Goal: Task Accomplishment & Management: Use online tool/utility

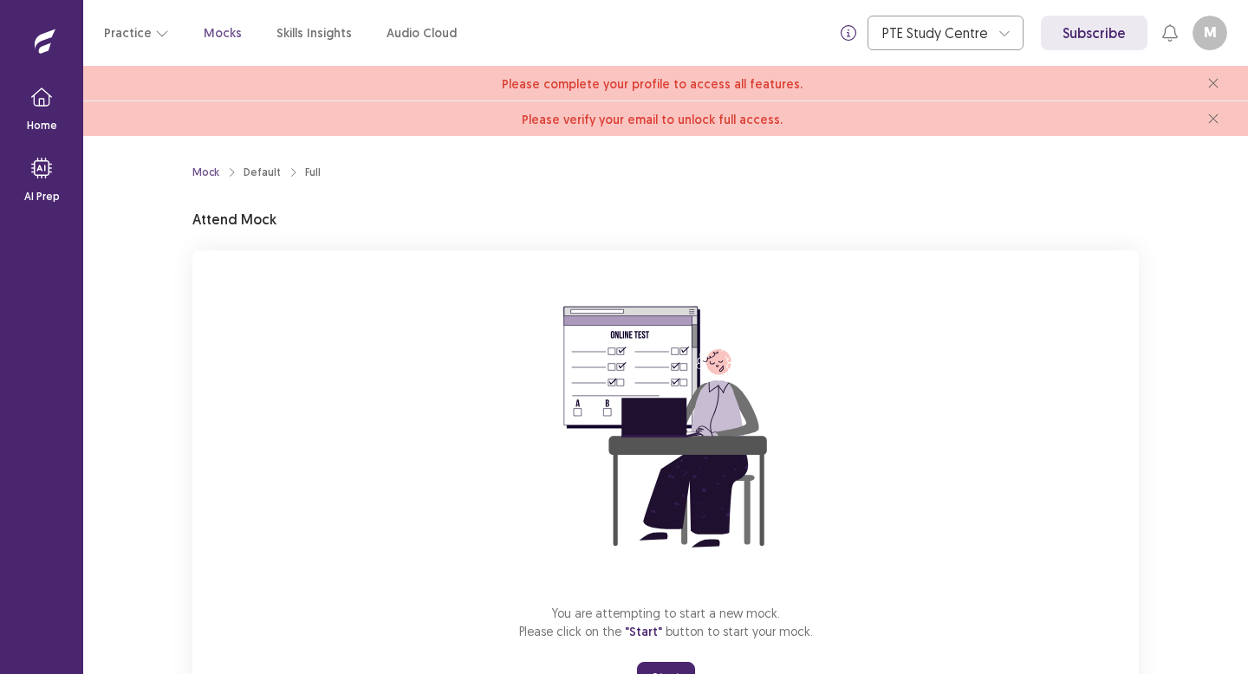
scroll to position [81, 0]
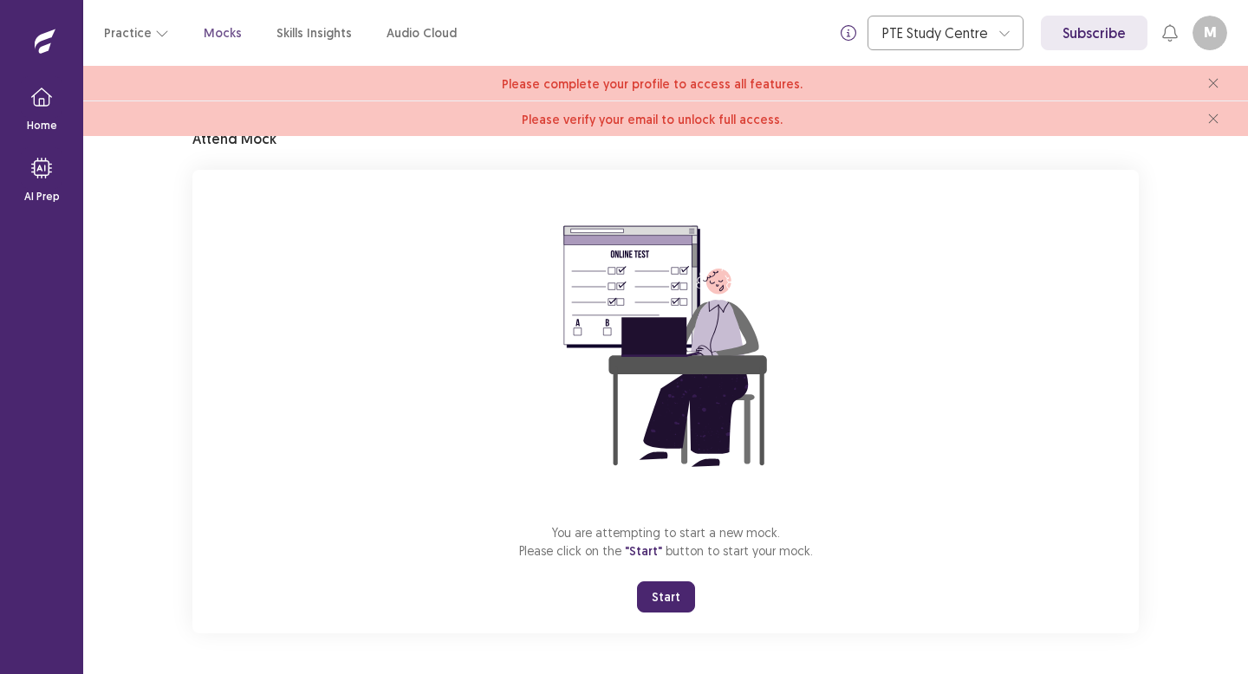
click at [679, 601] on button "Start" at bounding box center [666, 597] width 58 height 31
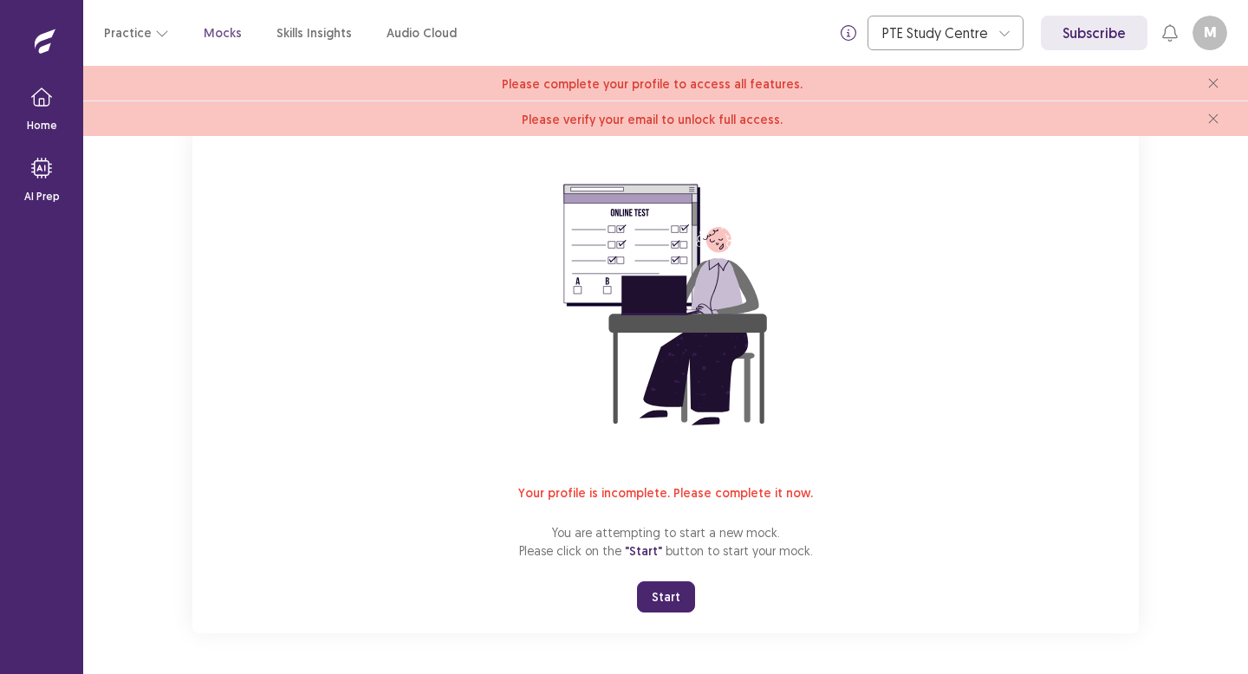
scroll to position [0, 0]
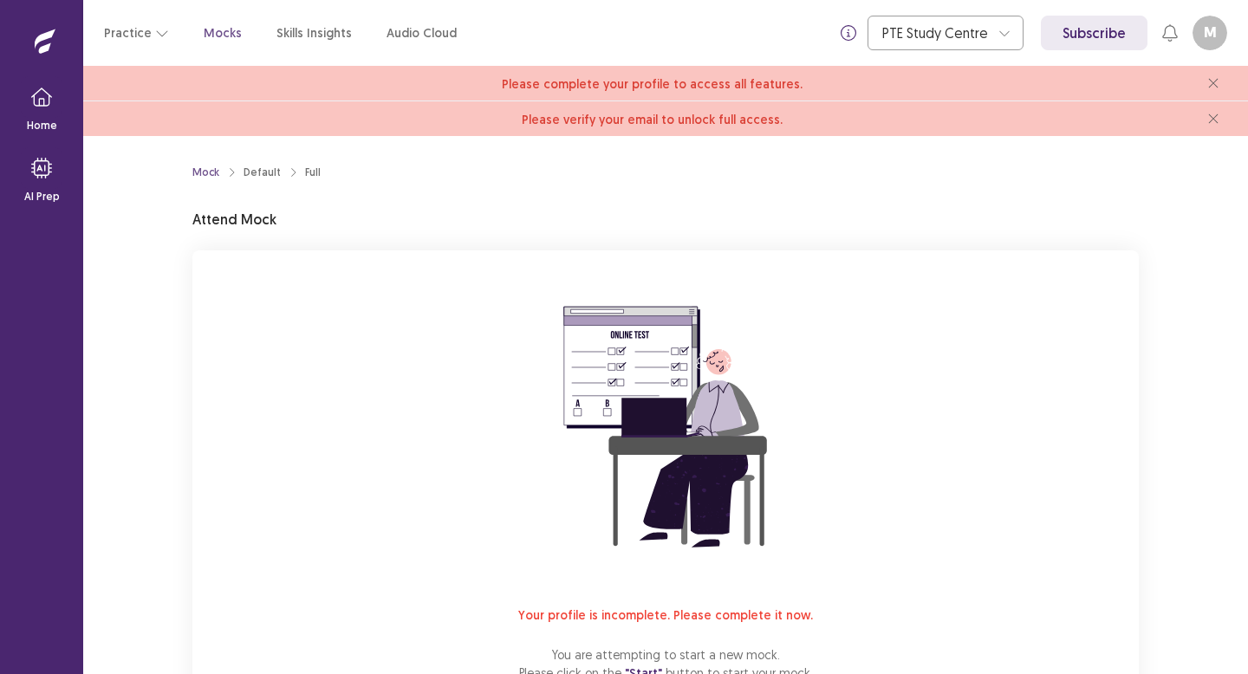
click at [1206, 46] on button "M" at bounding box center [1210, 33] width 35 height 35
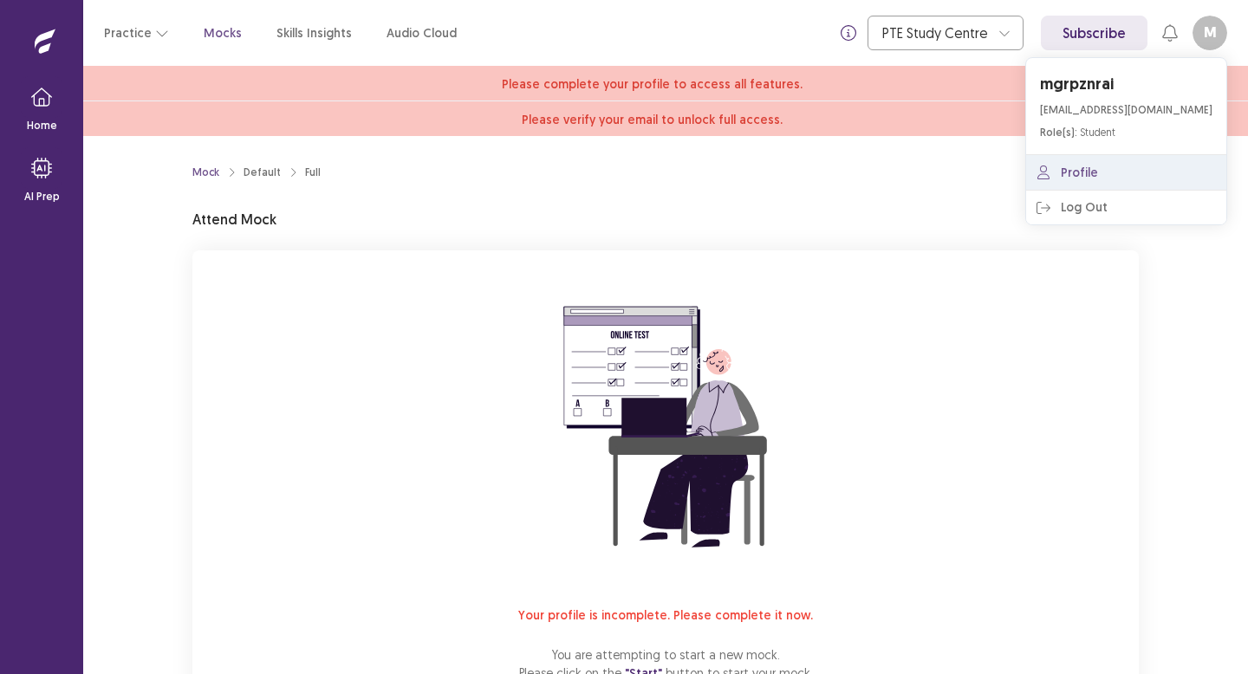
click at [1132, 165] on link "Profile" at bounding box center [1126, 172] width 200 height 35
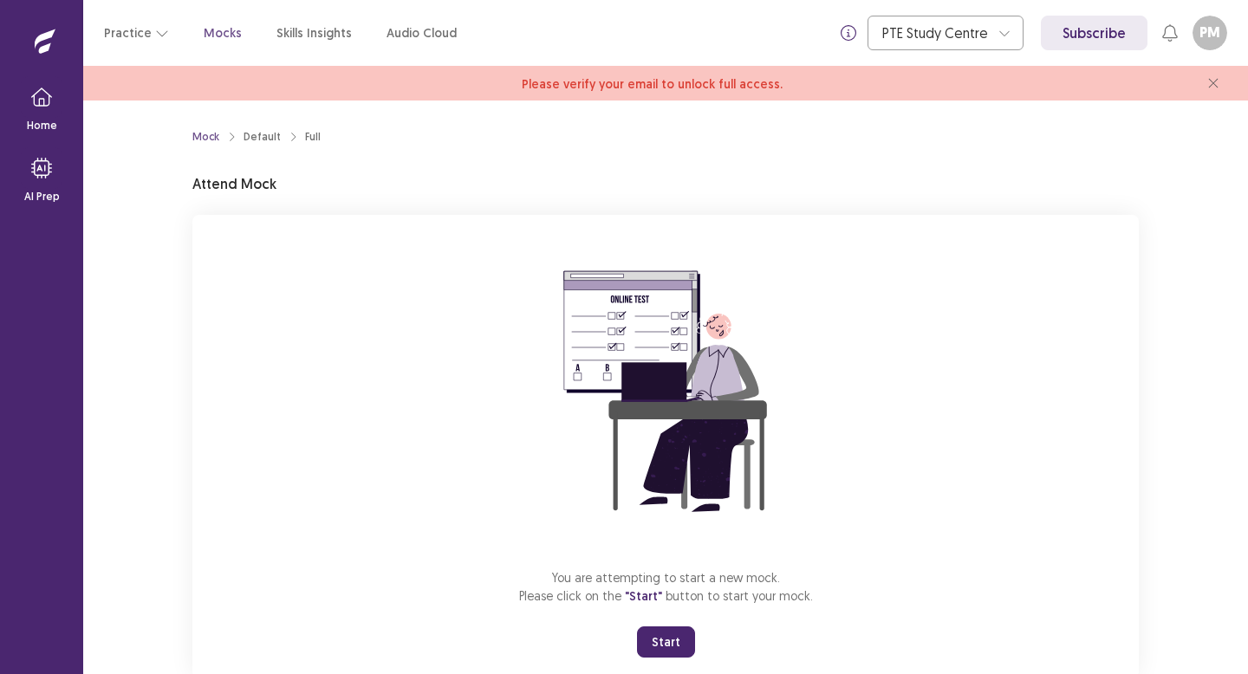
click at [681, 645] on button "Start" at bounding box center [666, 642] width 58 height 31
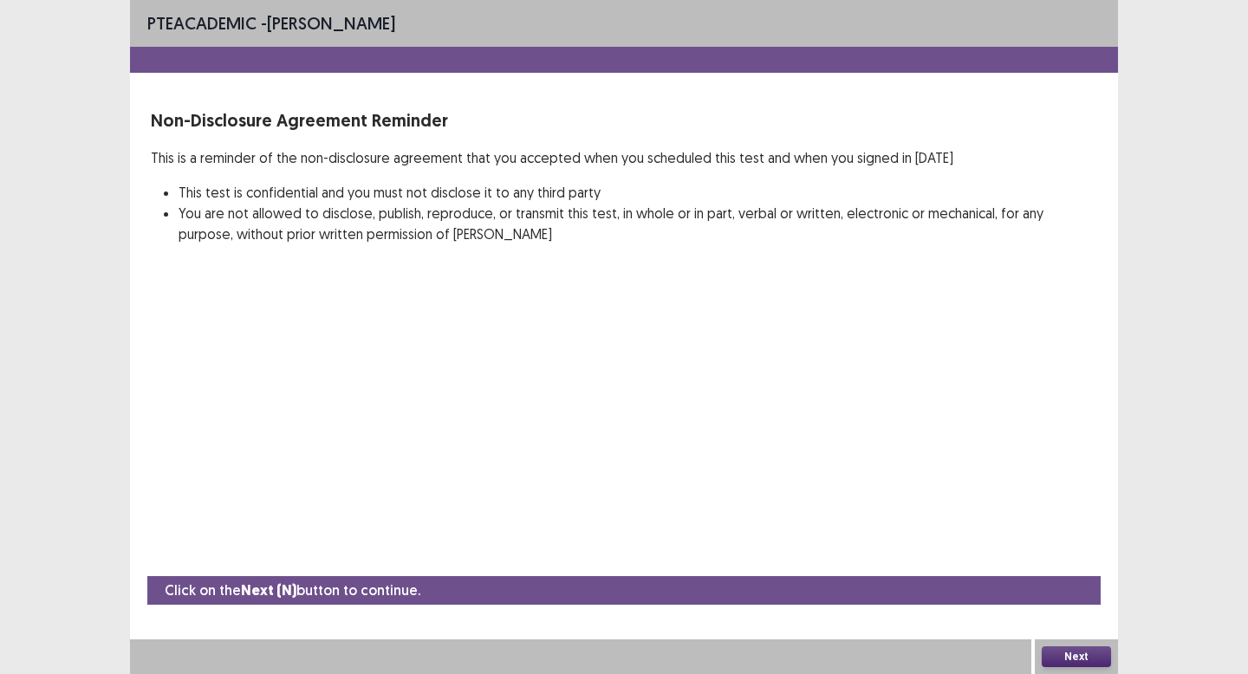
click at [1066, 657] on button "Next" at bounding box center [1076, 657] width 69 height 21
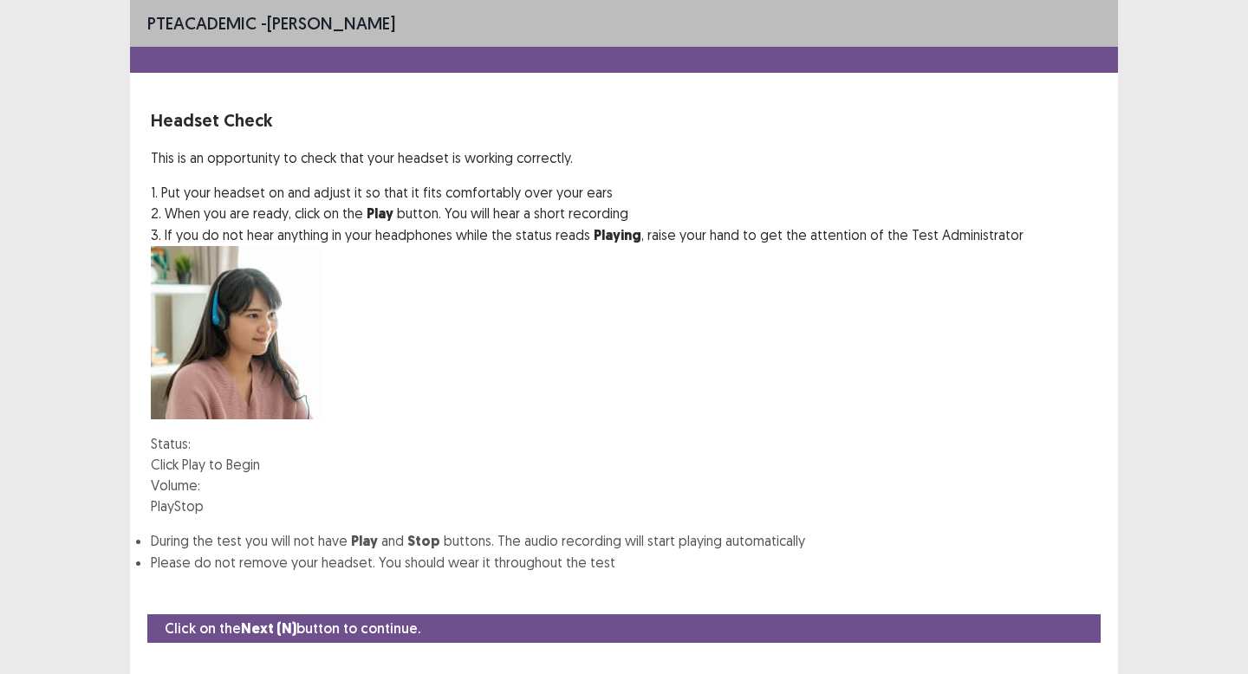
scroll to position [7, 0]
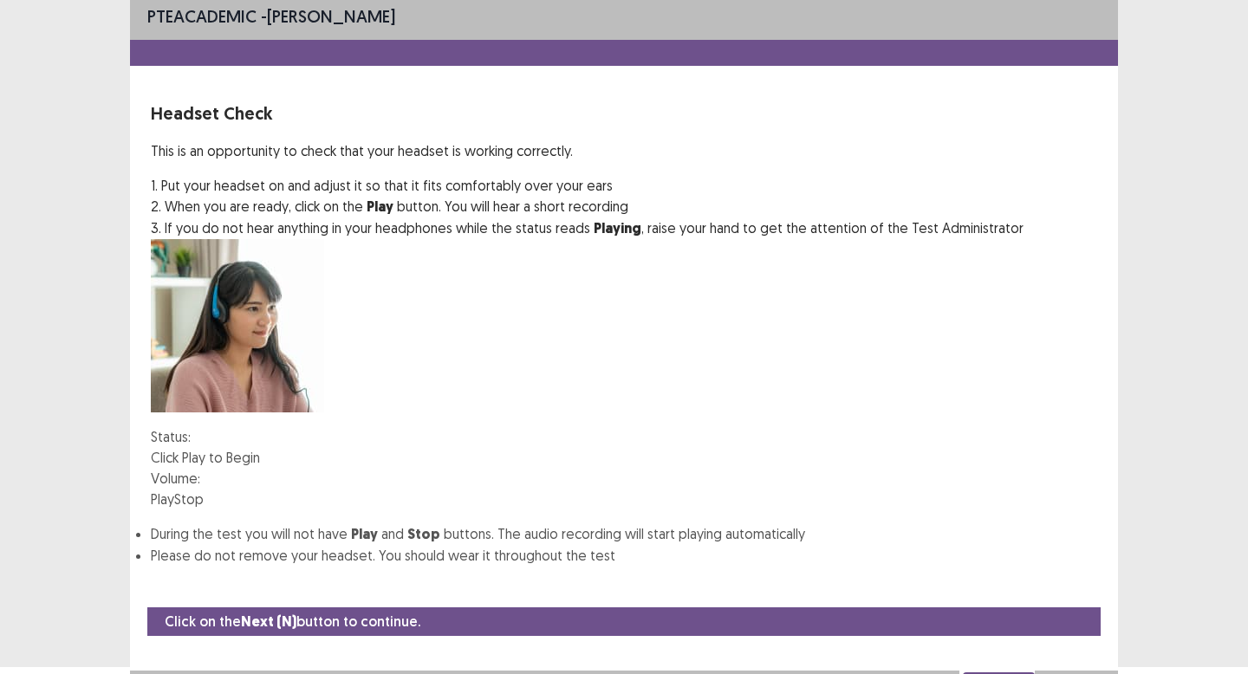
click at [174, 489] on button "Play" at bounding box center [162, 499] width 23 height 21
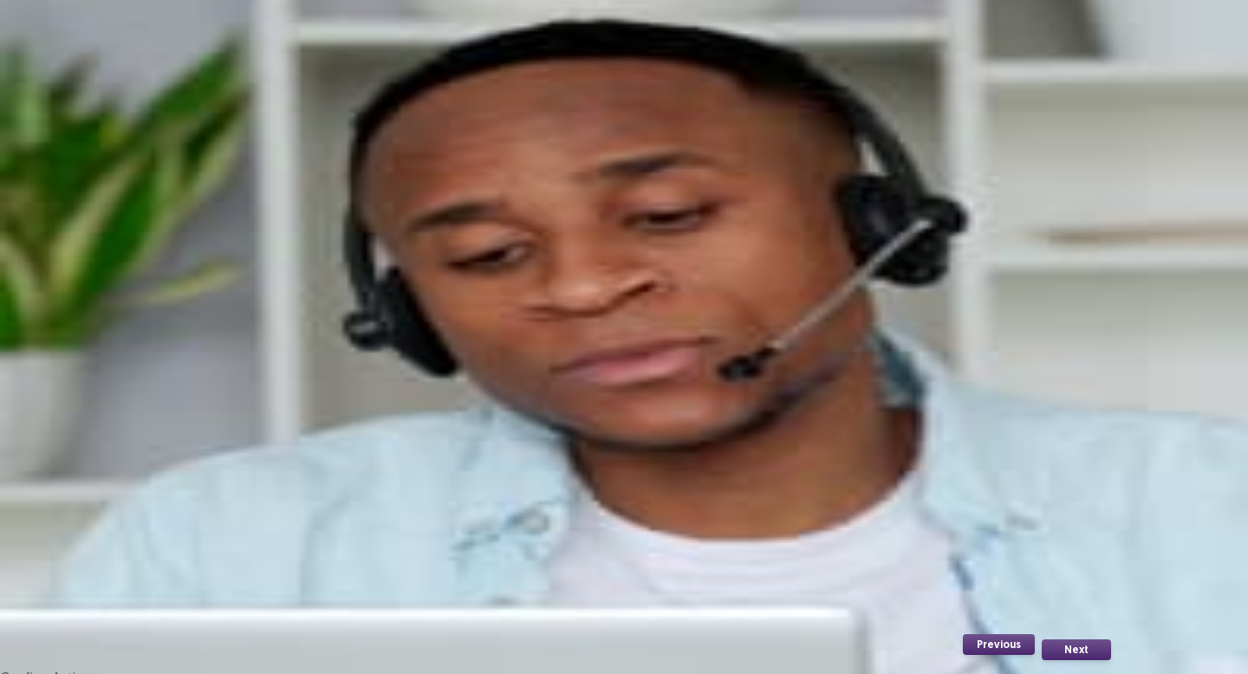
scroll to position [45, 0]
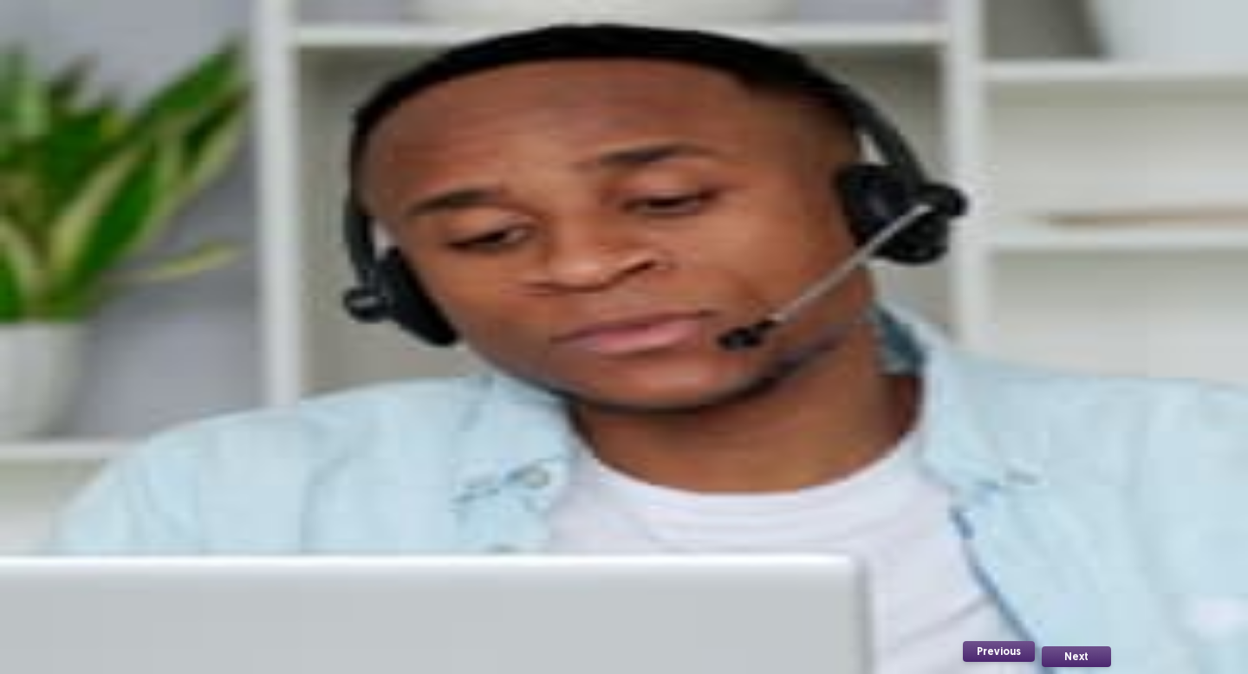
click at [195, 386] on button "Record" at bounding box center [173, 375] width 44 height 21
click at [277, 386] on button "Stop" at bounding box center [261, 375] width 29 height 21
click at [195, 386] on button "Record" at bounding box center [173, 375] width 44 height 21
click at [277, 386] on button "Stop" at bounding box center [261, 375] width 29 height 21
click at [195, 386] on button "Record" at bounding box center [173, 375] width 44 height 21
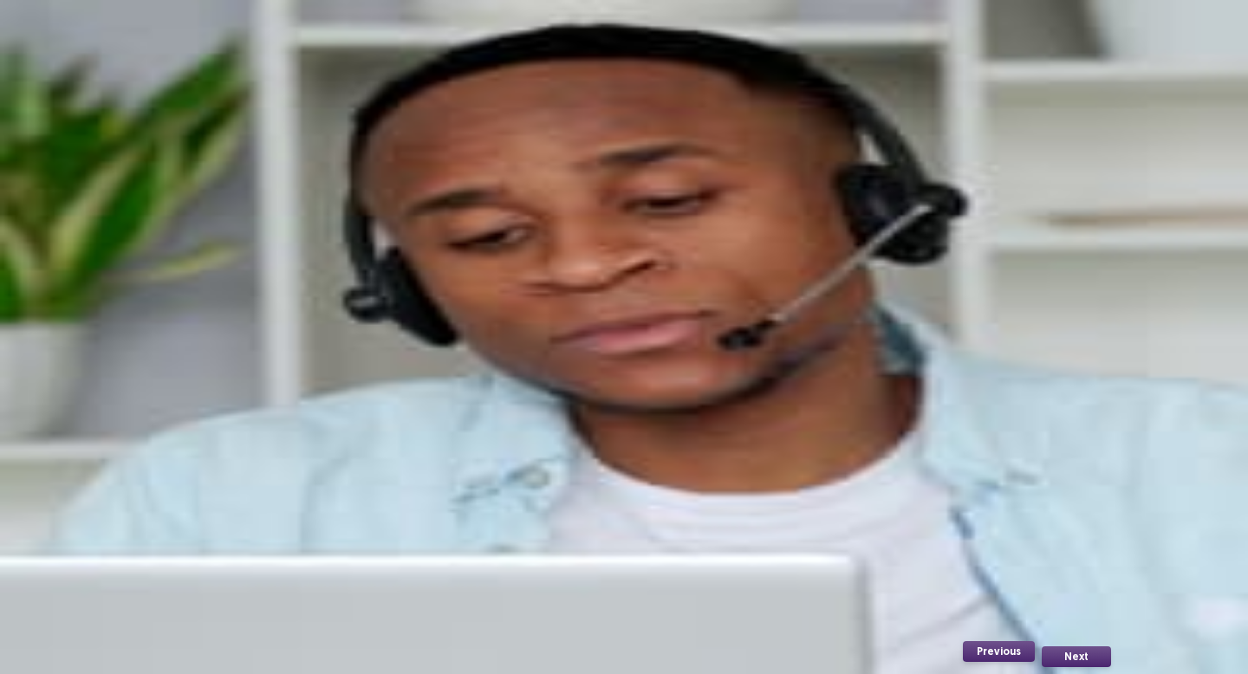
click at [277, 386] on button "Stop" at bounding box center [261, 375] width 29 height 21
click at [247, 386] on button "Playback" at bounding box center [221, 375] width 52 height 21
click at [1072, 658] on button "Next" at bounding box center [1076, 657] width 69 height 21
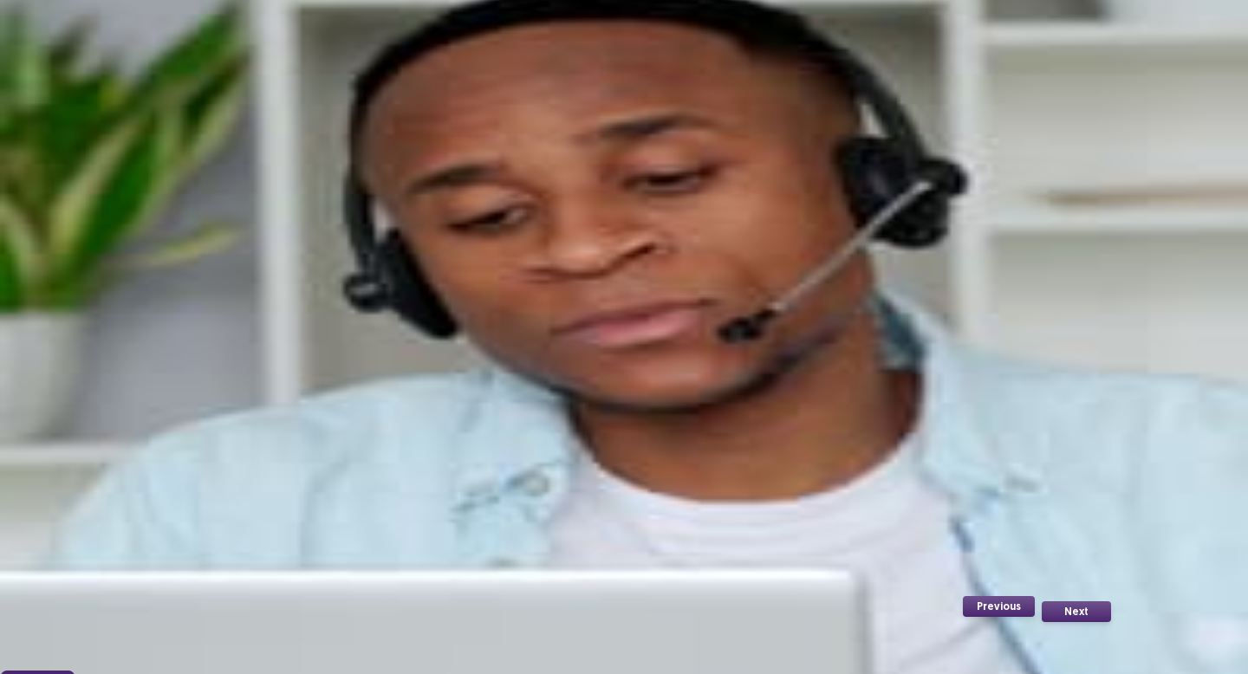
click at [75, 671] on button "Confirm" at bounding box center [37, 686] width 75 height 31
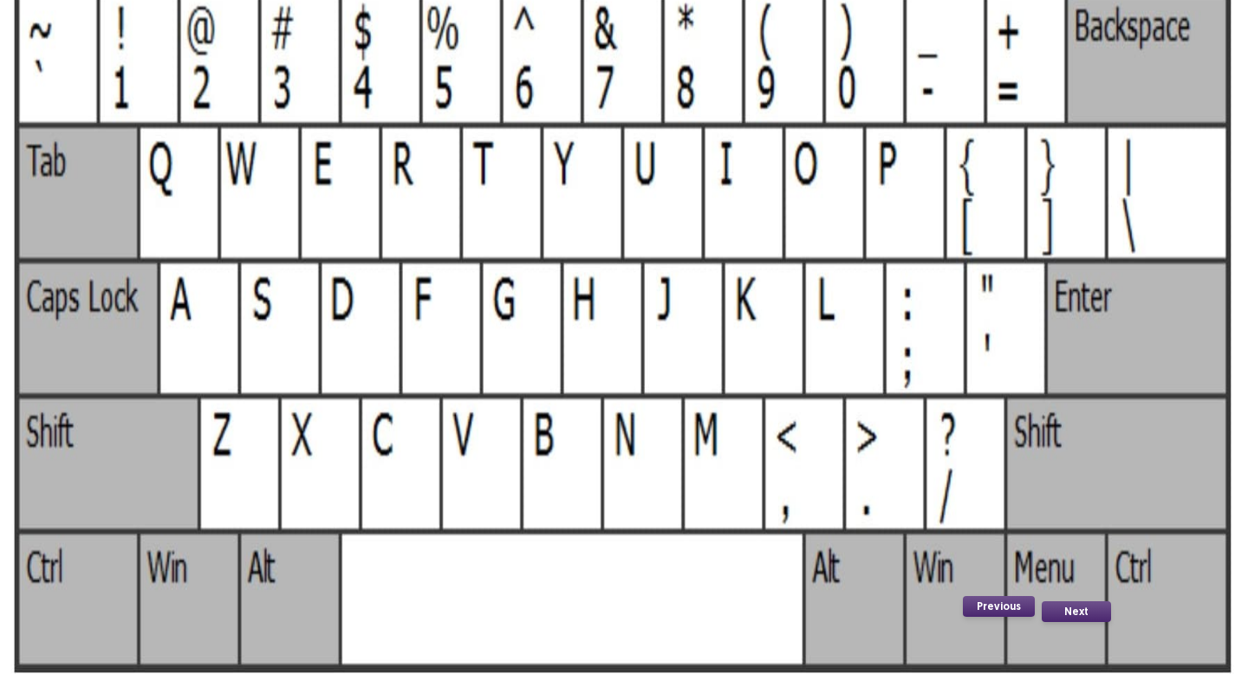
scroll to position [0, 0]
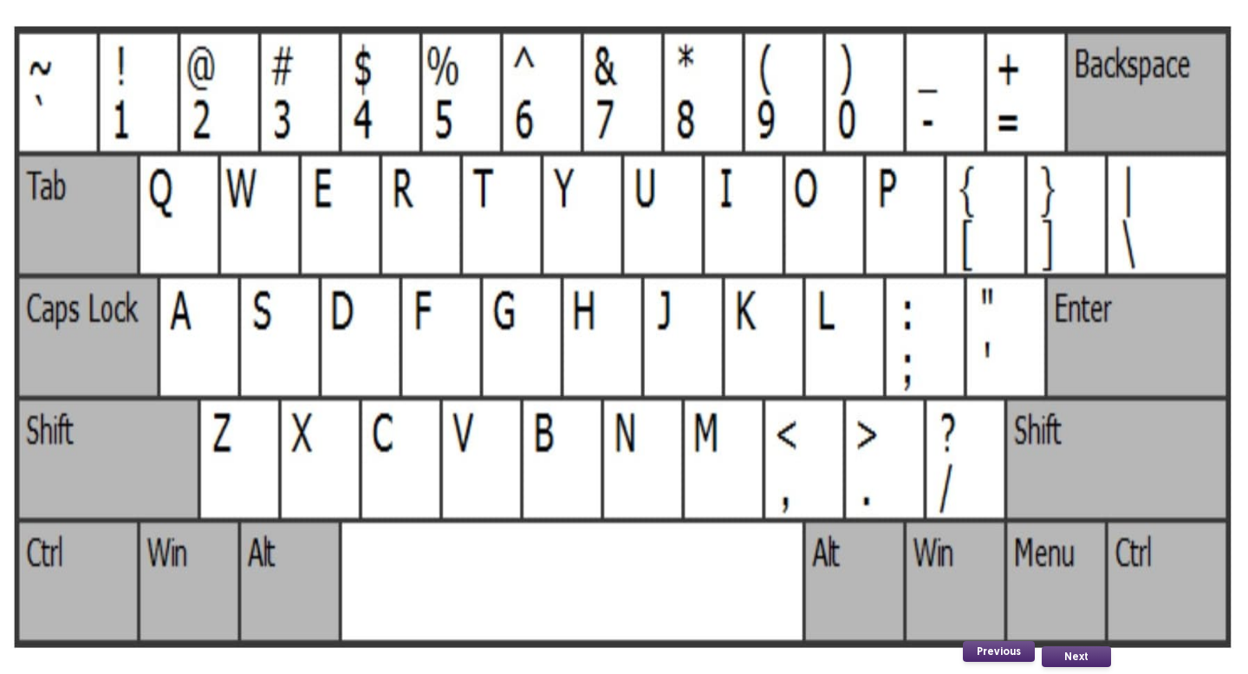
click at [1061, 656] on button "Next" at bounding box center [1076, 657] width 69 height 21
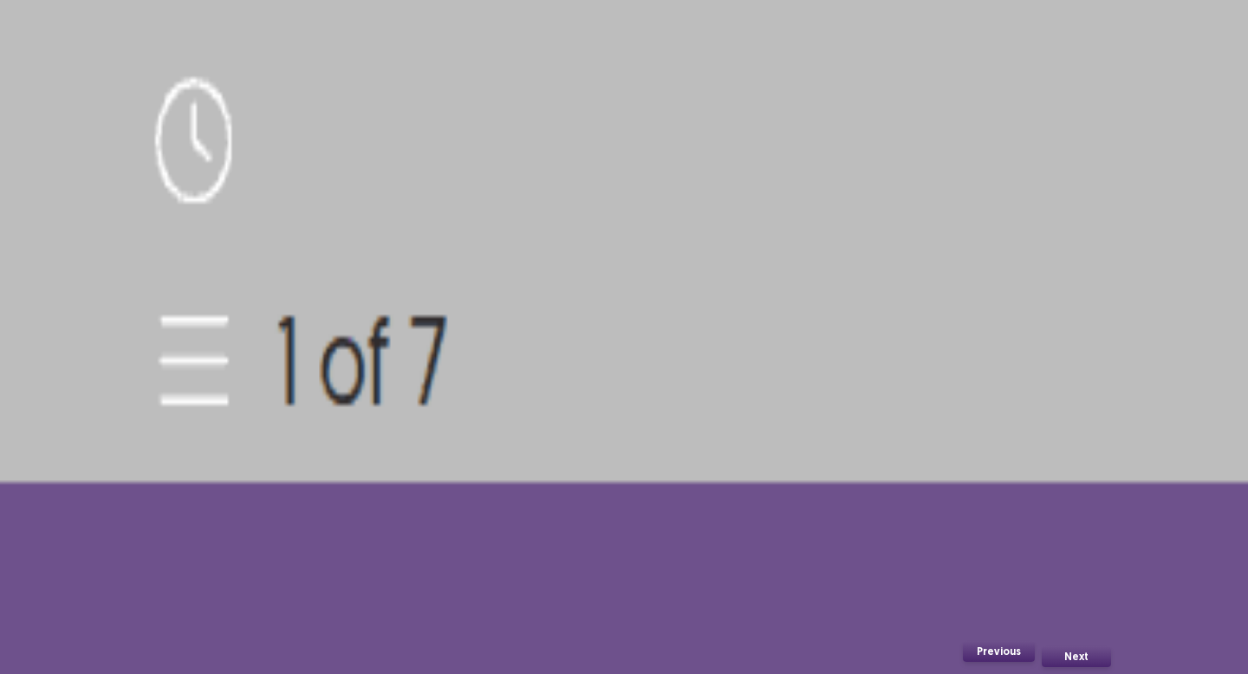
scroll to position [84, 0]
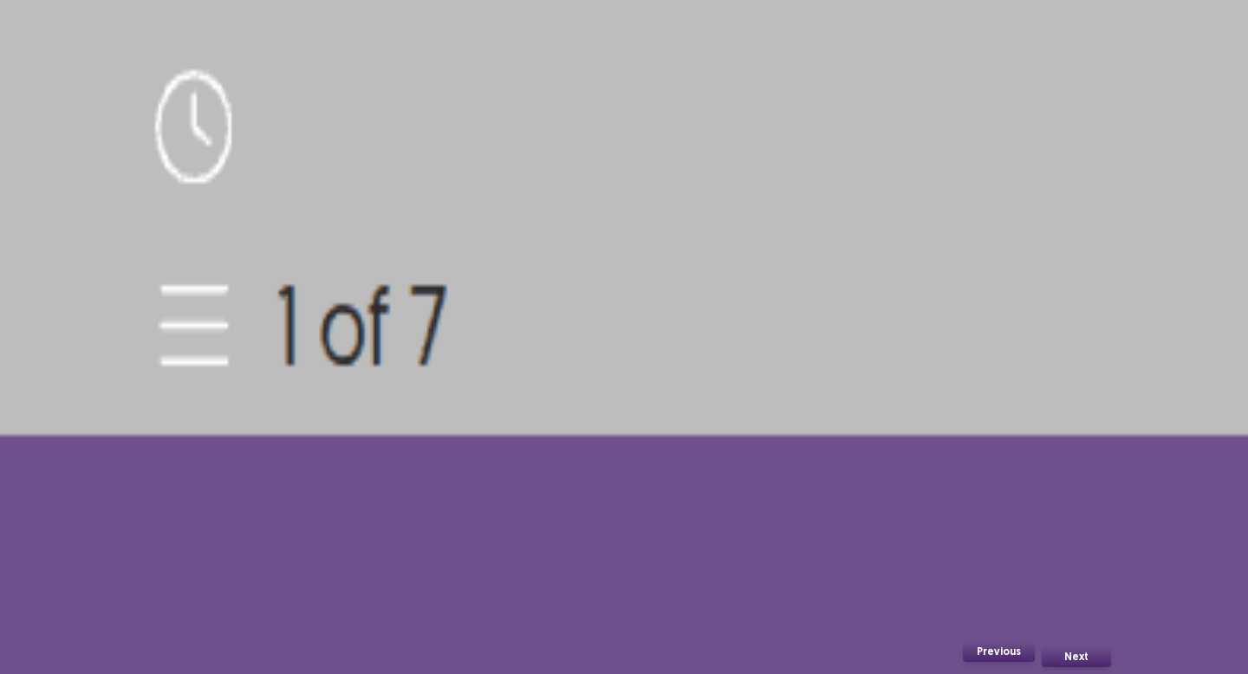
click at [1071, 664] on button "Next" at bounding box center [1076, 657] width 69 height 21
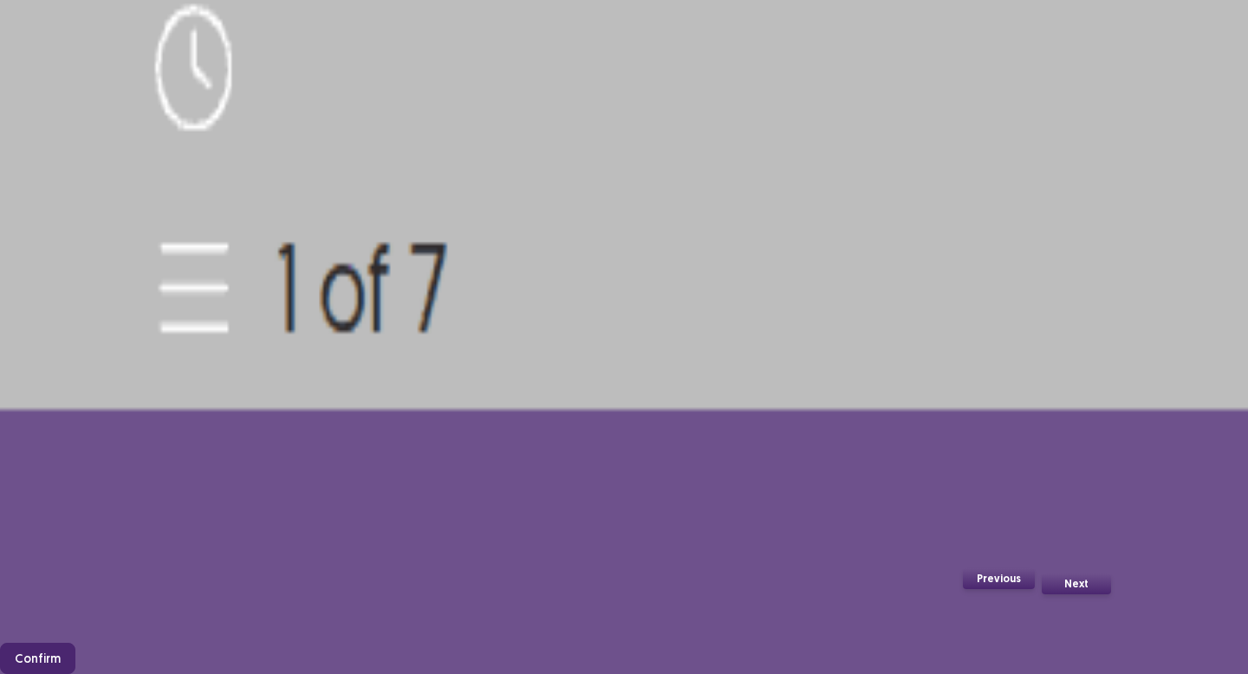
click at [75, 643] on button "Confirm" at bounding box center [37, 658] width 75 height 31
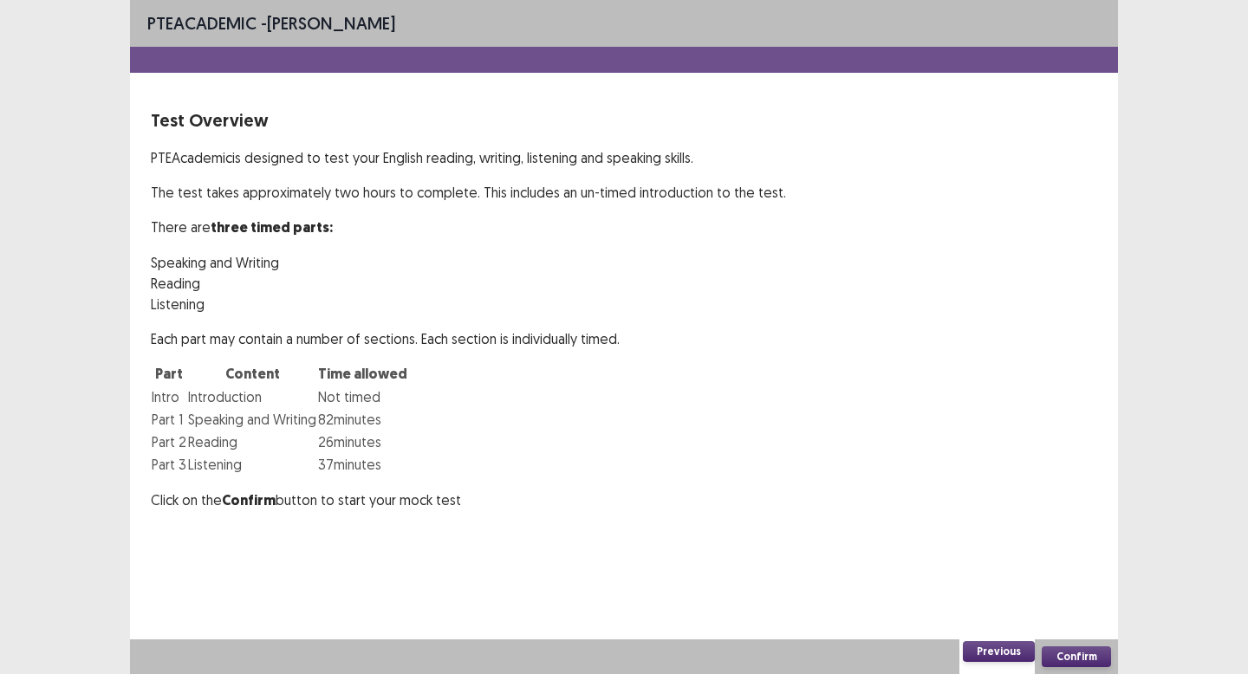
click at [1095, 663] on button "Confirm" at bounding box center [1076, 657] width 69 height 21
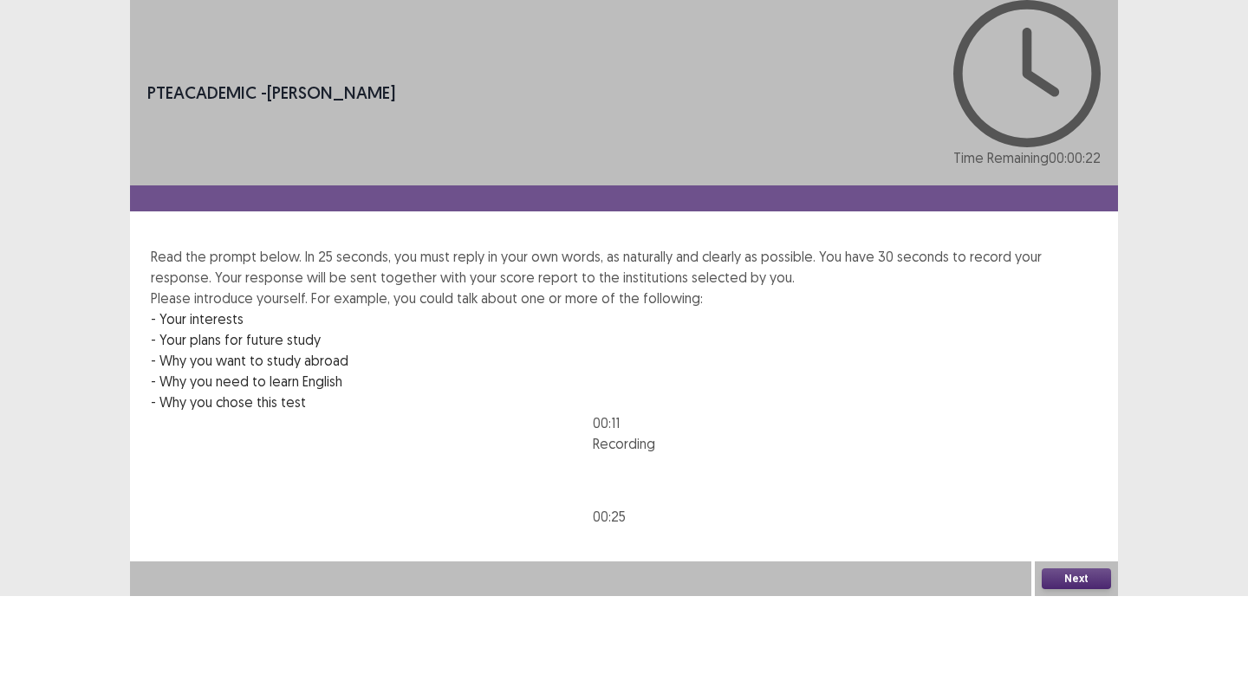
click at [1074, 589] on button "Next" at bounding box center [1076, 579] width 69 height 21
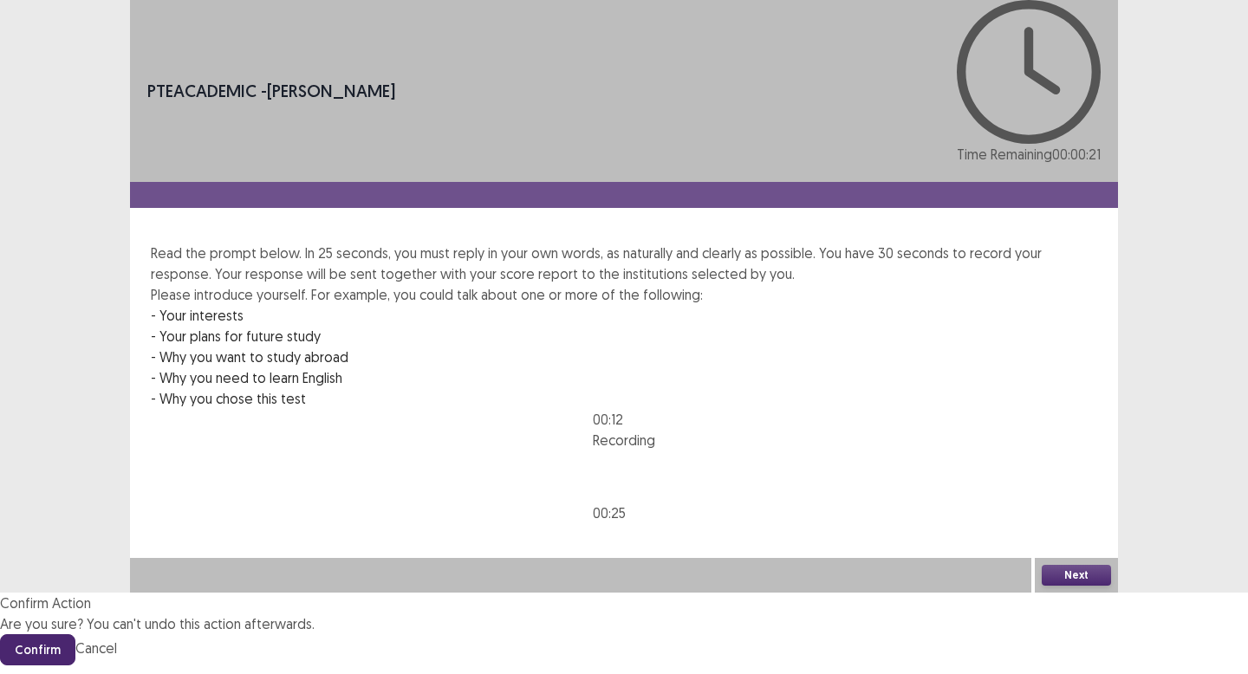
click at [75, 635] on button "Confirm" at bounding box center [37, 650] width 75 height 31
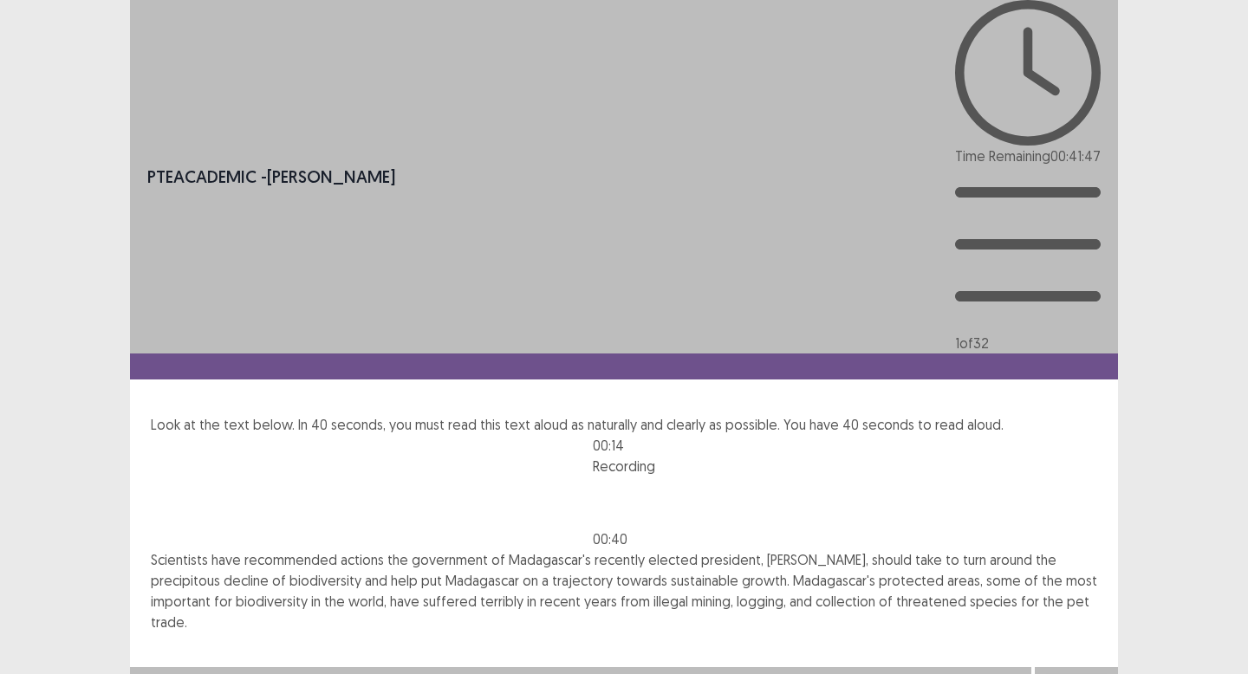
click at [1049, 674] on button "Next" at bounding box center [1076, 684] width 69 height 21
